Goal: Task Accomplishment & Management: Check status

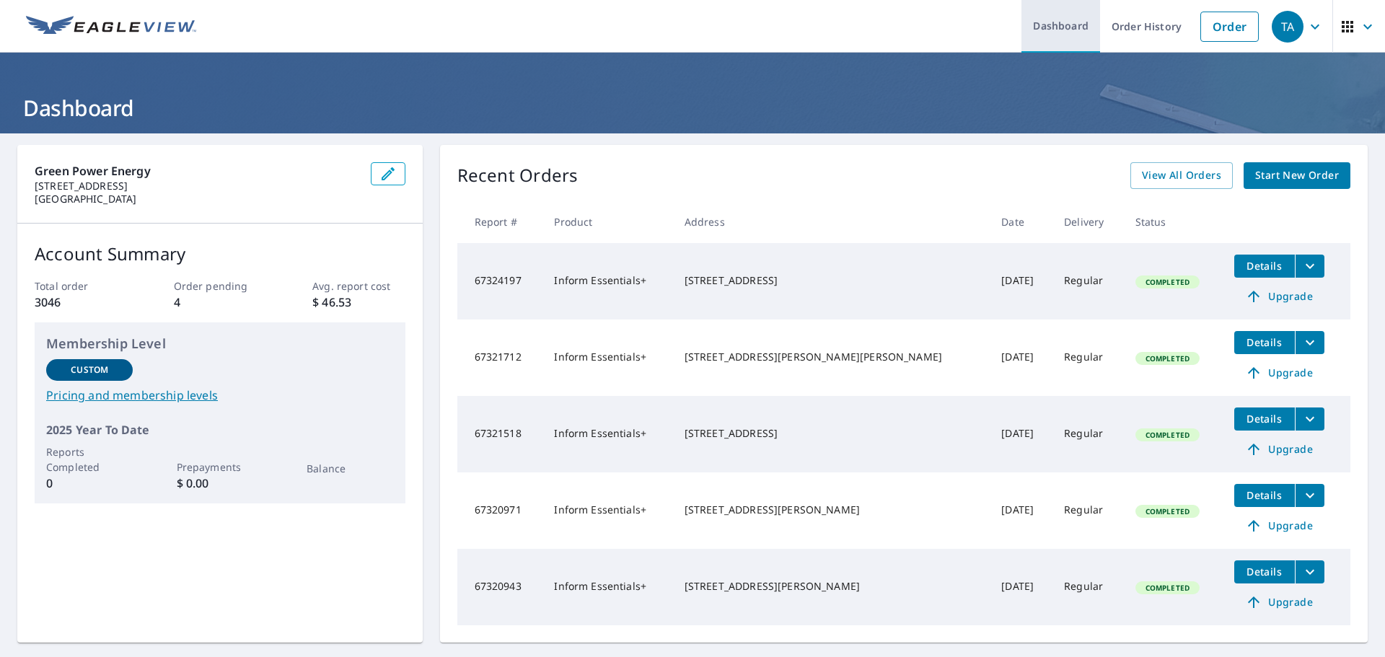
click at [1052, 29] on link "Dashboard" at bounding box center [1060, 26] width 79 height 53
click at [1122, 25] on link "Order History" at bounding box center [1146, 26] width 93 height 53
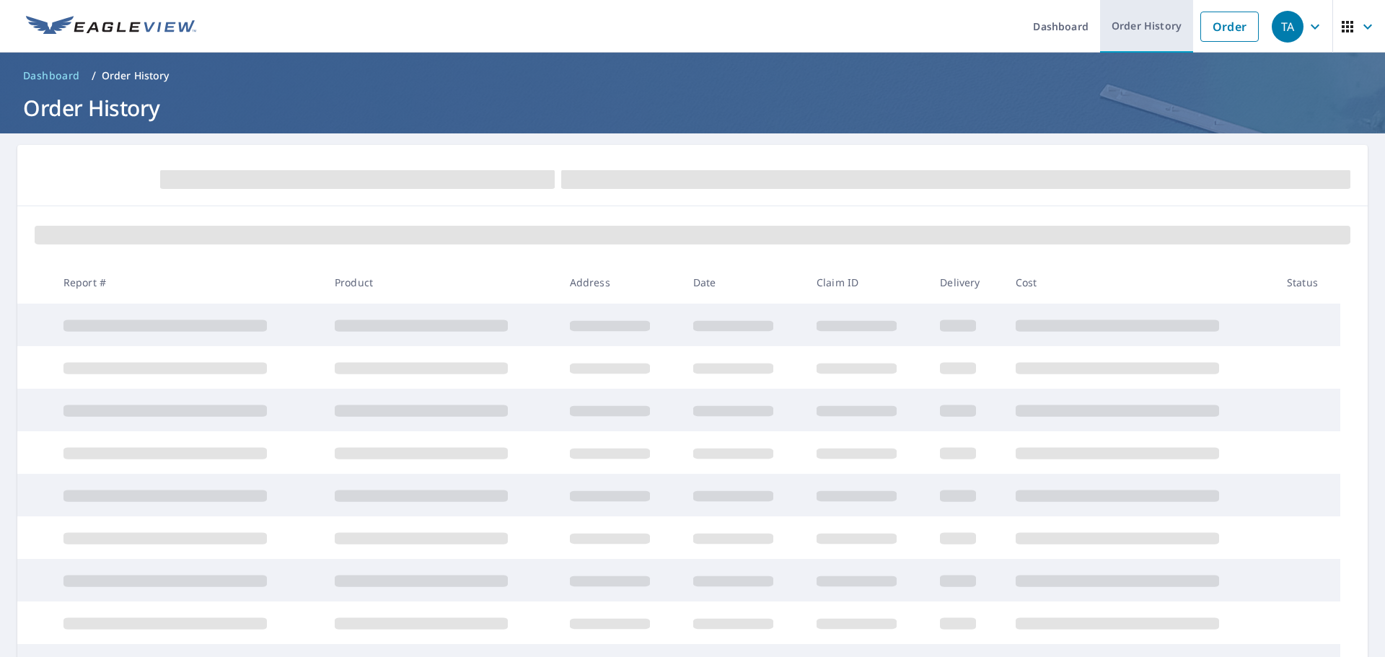
click at [1127, 24] on link "Order History" at bounding box center [1146, 26] width 93 height 53
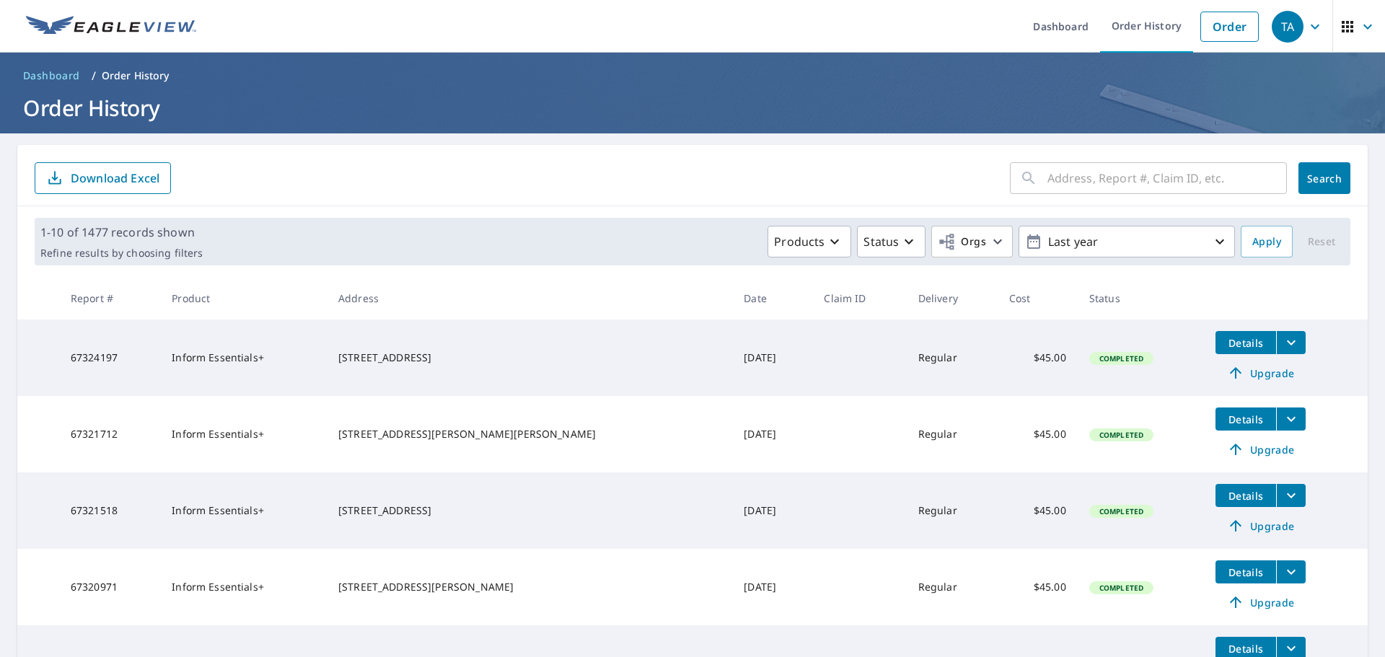
click at [1084, 180] on input "text" at bounding box center [1166, 178] width 239 height 40
paste input "213 Hilton"
type input "213 Hilton"
click button "Search" at bounding box center [1324, 178] width 52 height 32
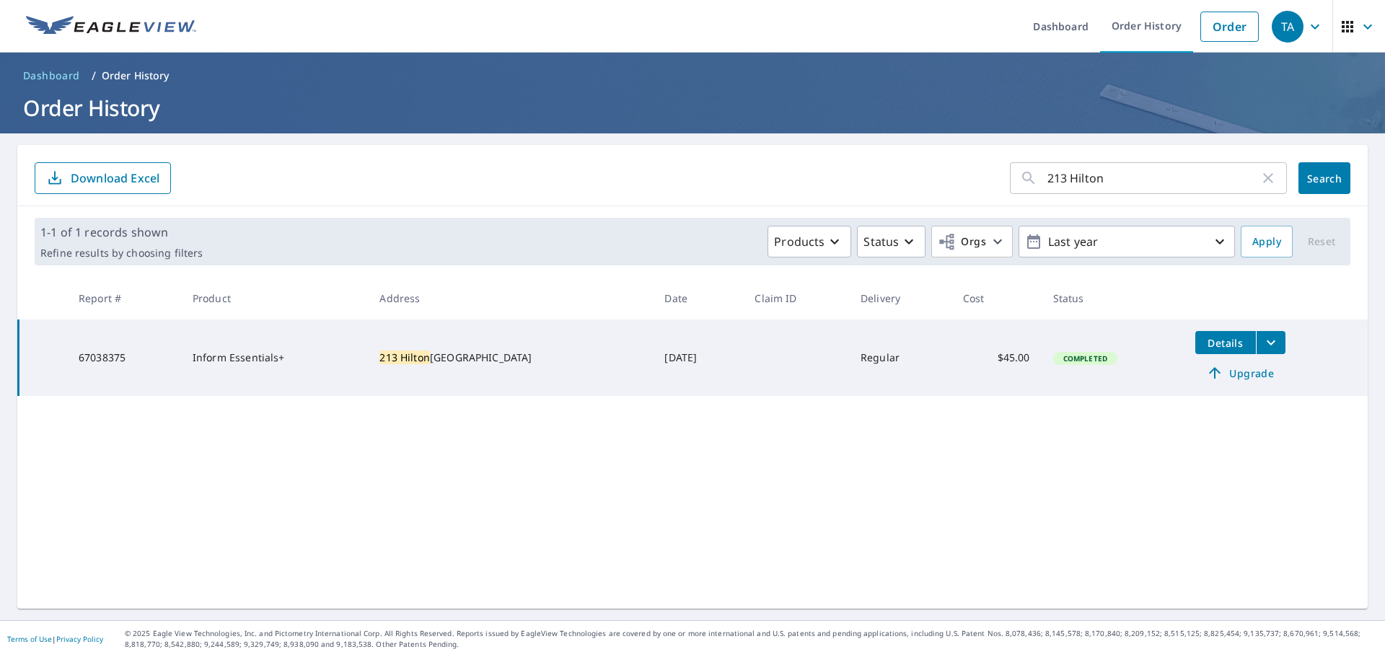
click at [1262, 335] on icon "filesDropdownBtn-67038375" at bounding box center [1270, 342] width 17 height 17
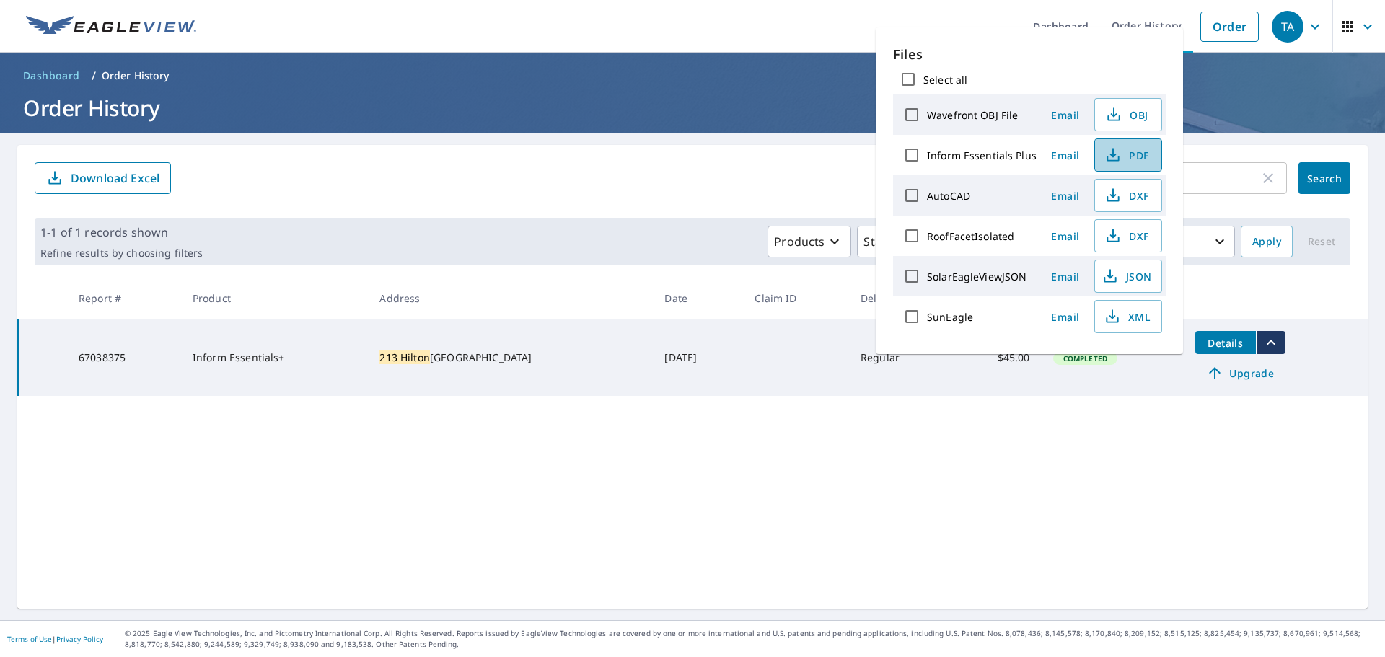
click at [1130, 153] on span "PDF" at bounding box center [1127, 154] width 46 height 17
click at [1115, 229] on icon "button" at bounding box center [1112, 235] width 17 height 17
